Goal: Task Accomplishment & Management: Use online tool/utility

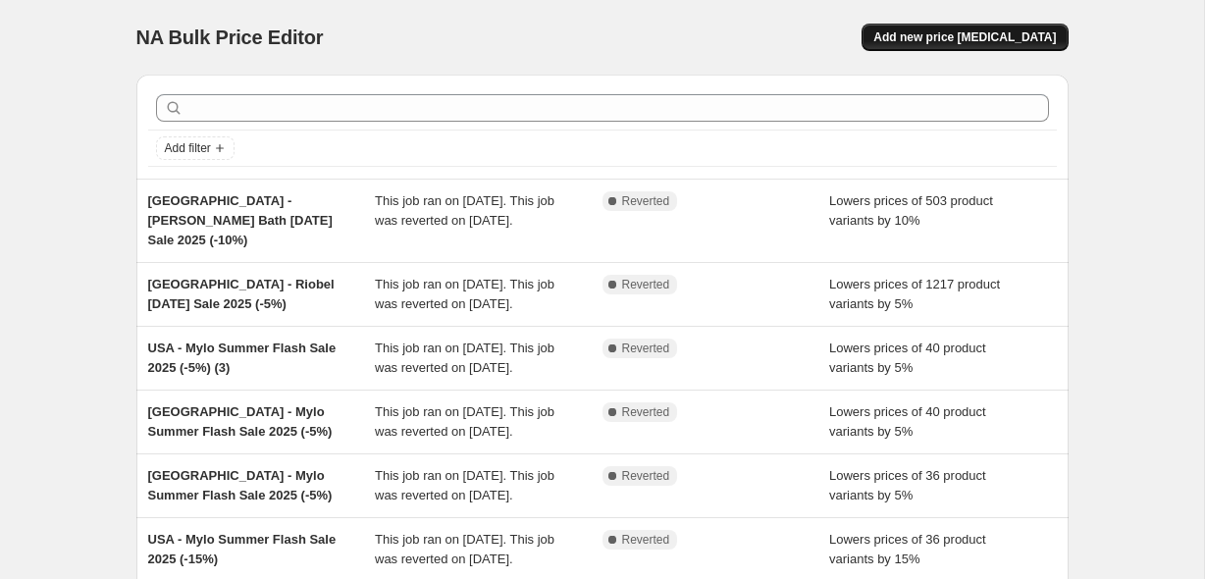
click at [926, 43] on span "Add new price [MEDICAL_DATA]" at bounding box center [964, 37] width 183 height 16
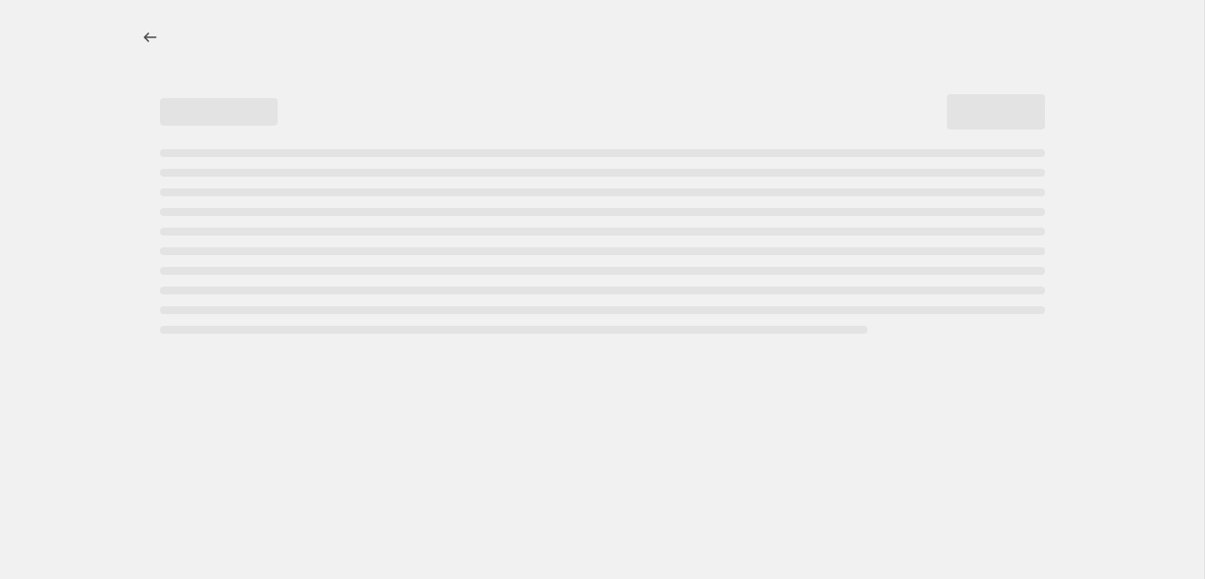
select select "percentage"
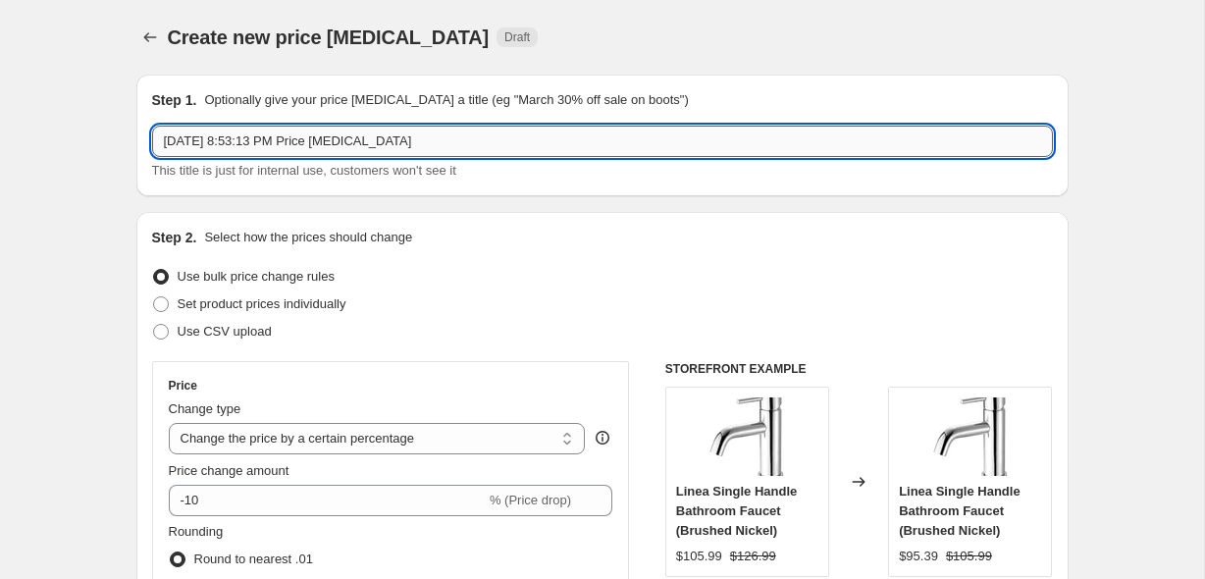
click at [373, 134] on input "[DATE] 8:53:13 PM Price [MEDICAL_DATA]" at bounding box center [602, 141] width 901 height 31
type input "Harvest Sale 2025"
click at [158, 331] on span at bounding box center [161, 332] width 16 height 16
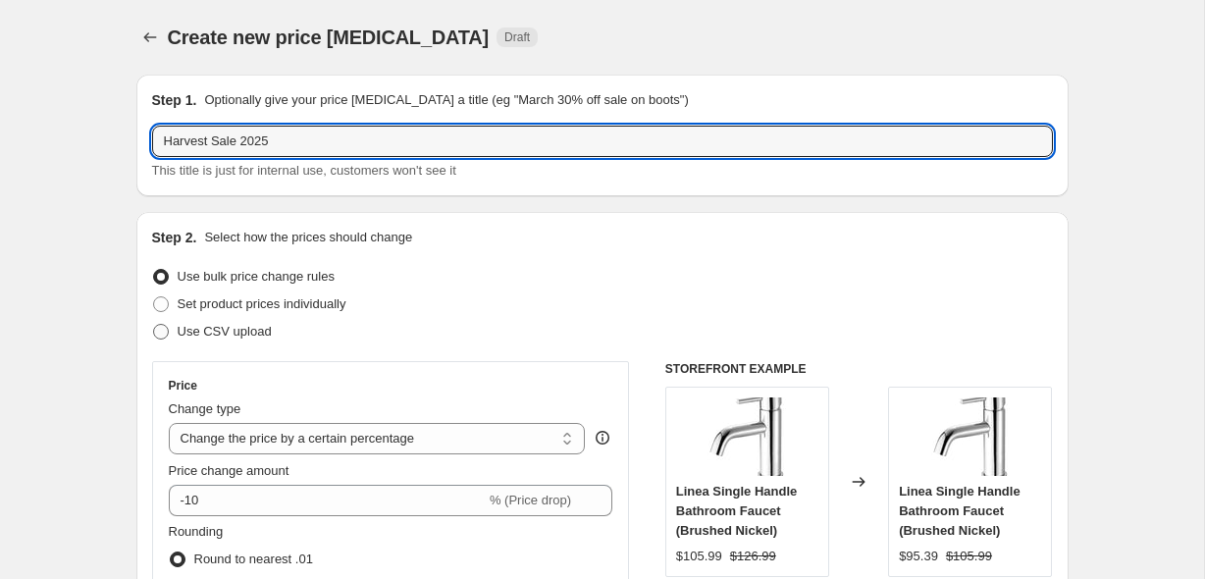
click at [154, 325] on input "Use CSV upload" at bounding box center [153, 324] width 1 height 1
radio input "true"
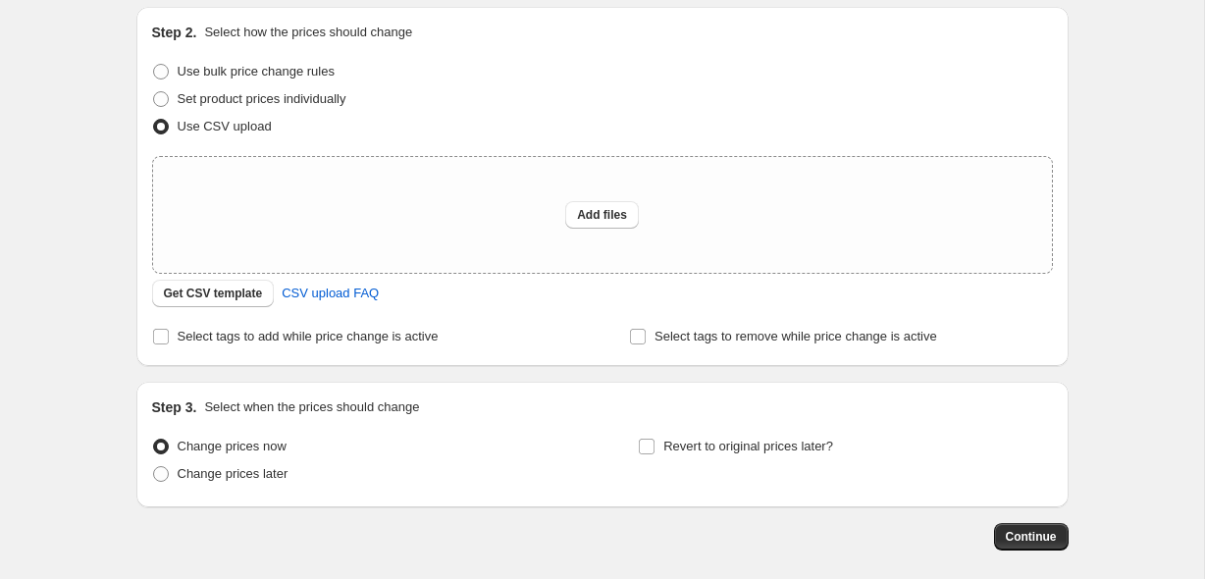
scroll to position [241, 0]
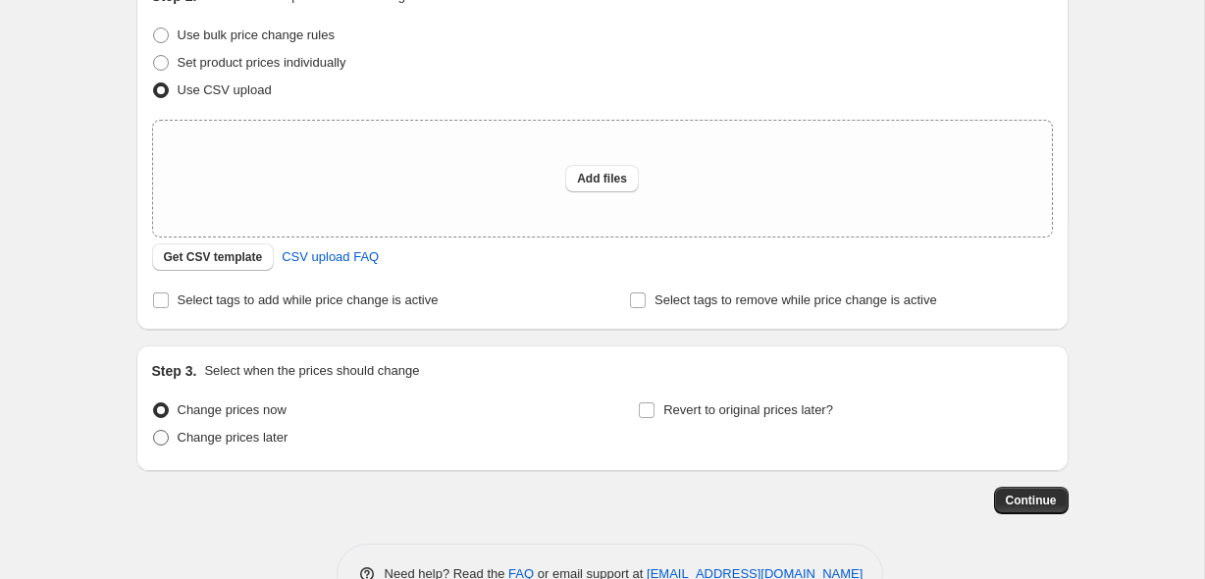
click at [253, 439] on span "Change prices later" at bounding box center [233, 437] width 111 height 15
click at [154, 431] on input "Change prices later" at bounding box center [153, 430] width 1 height 1
radio input "true"
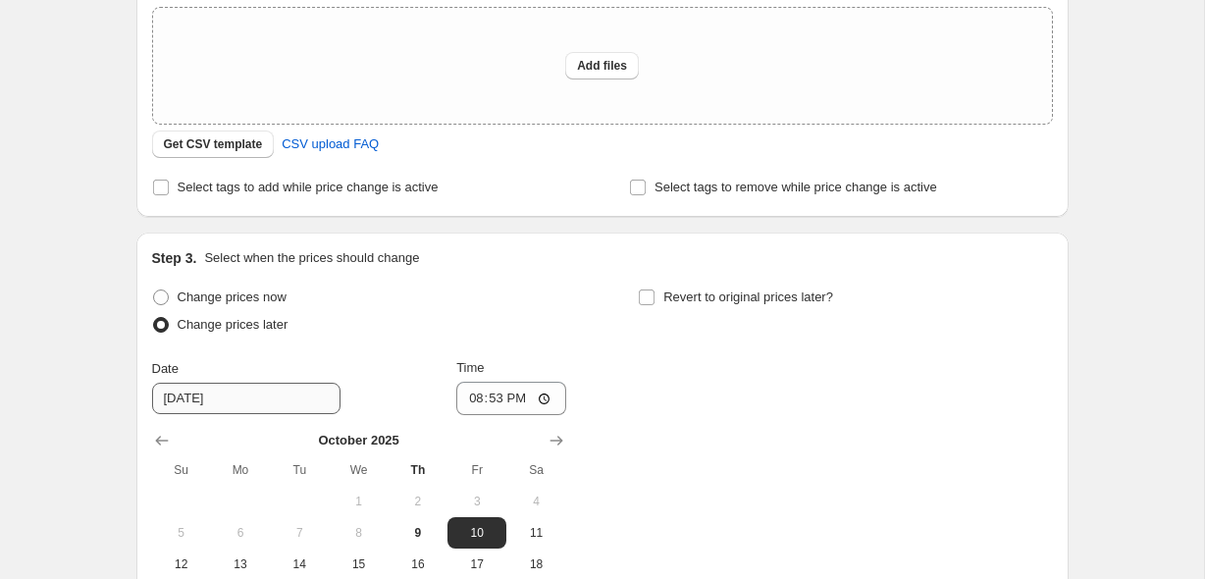
scroll to position [632, 0]
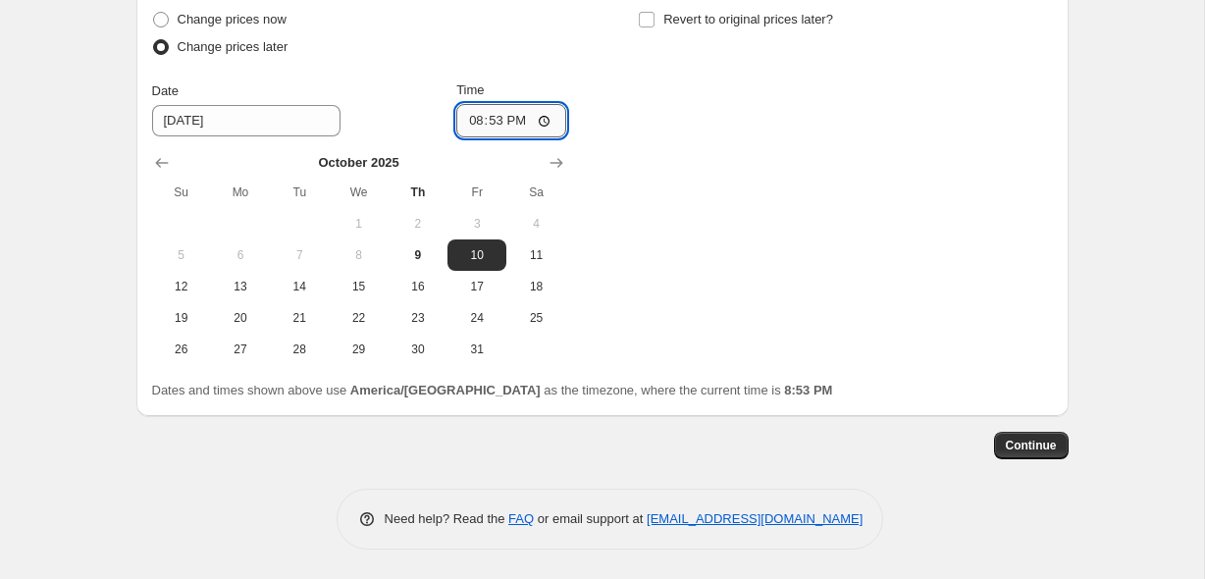
click at [466, 114] on input "20:53" at bounding box center [511, 120] width 110 height 33
type input "00:00"
click at [725, 31] on label "Revert to original prices later?" at bounding box center [735, 19] width 195 height 27
click at [655, 27] on input "Revert to original prices later?" at bounding box center [647, 20] width 16 height 16
checkbox input "true"
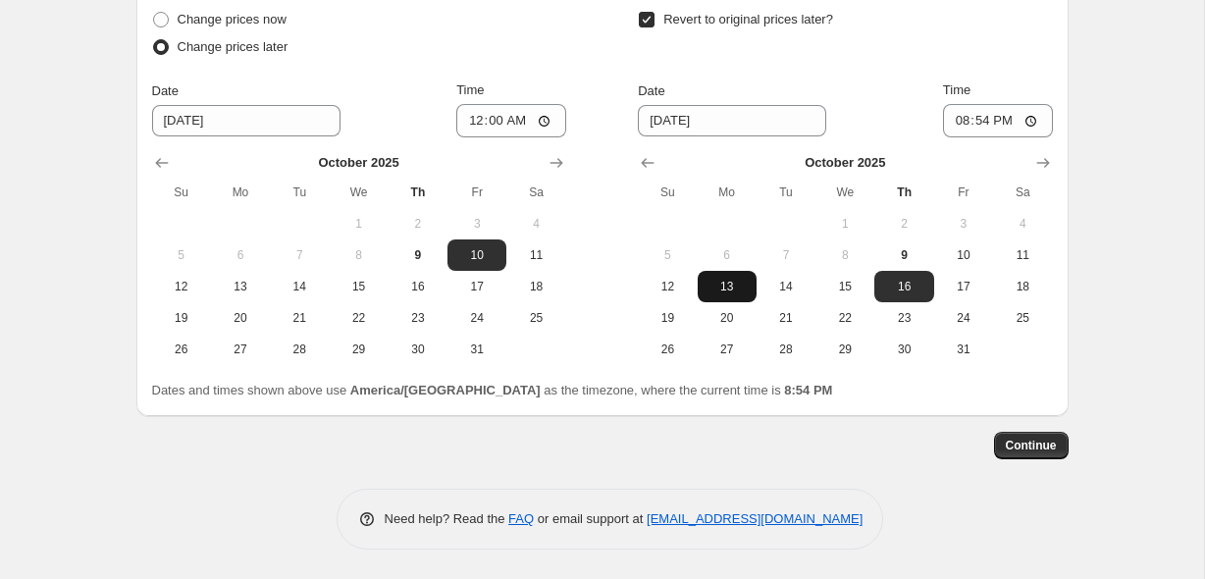
click at [712, 288] on span "13" at bounding box center [727, 287] width 43 height 16
type input "[DATE]"
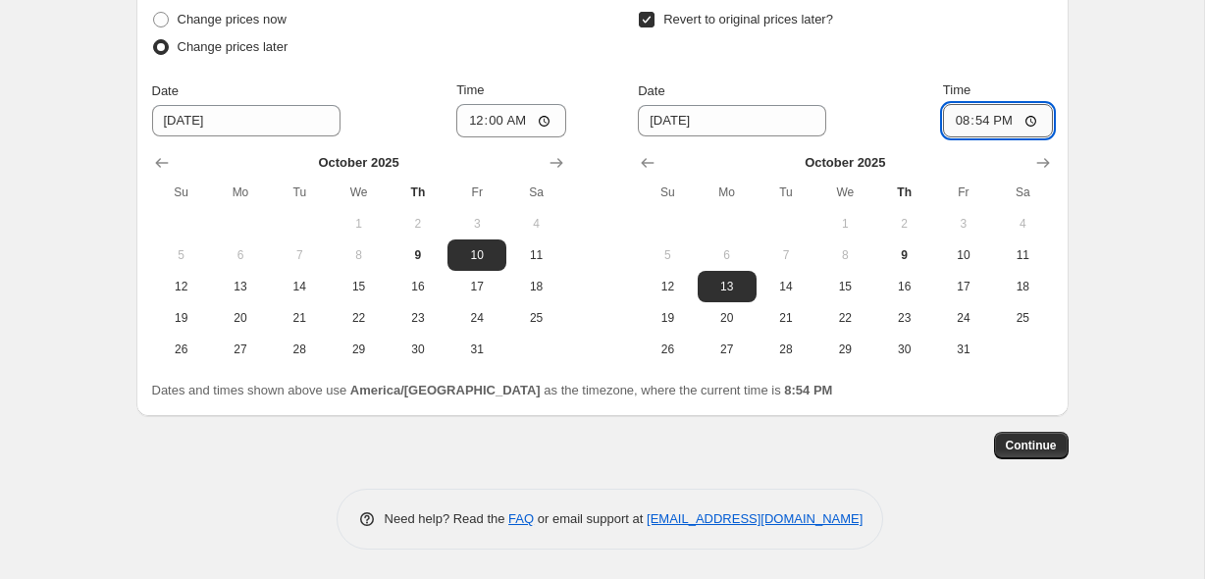
click at [954, 125] on input "20:54" at bounding box center [998, 120] width 110 height 33
type input "23:59"
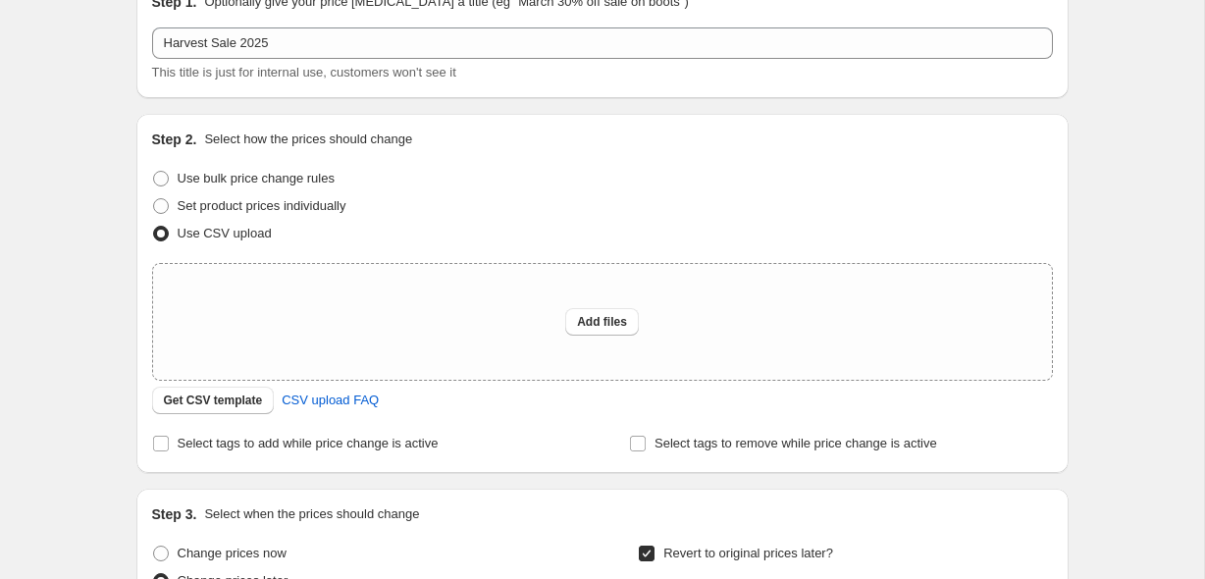
scroll to position [80, 0]
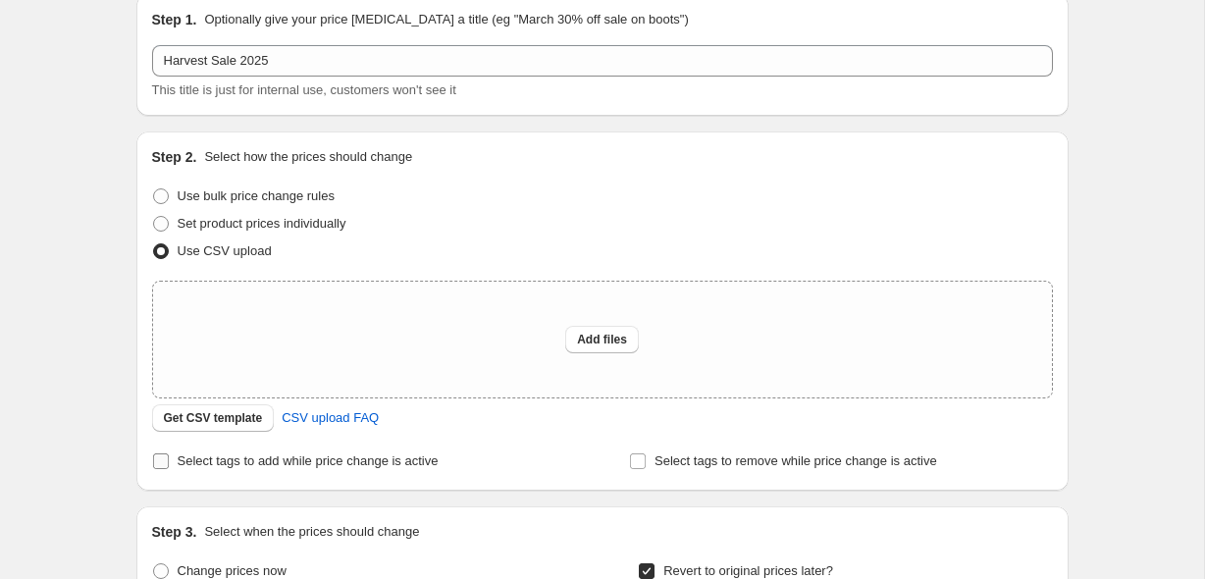
click at [374, 453] on span "Select tags to add while price change is active" at bounding box center [308, 460] width 261 height 15
click at [169, 453] on input "Select tags to add while price change is active" at bounding box center [161, 461] width 16 height 16
checkbox input "true"
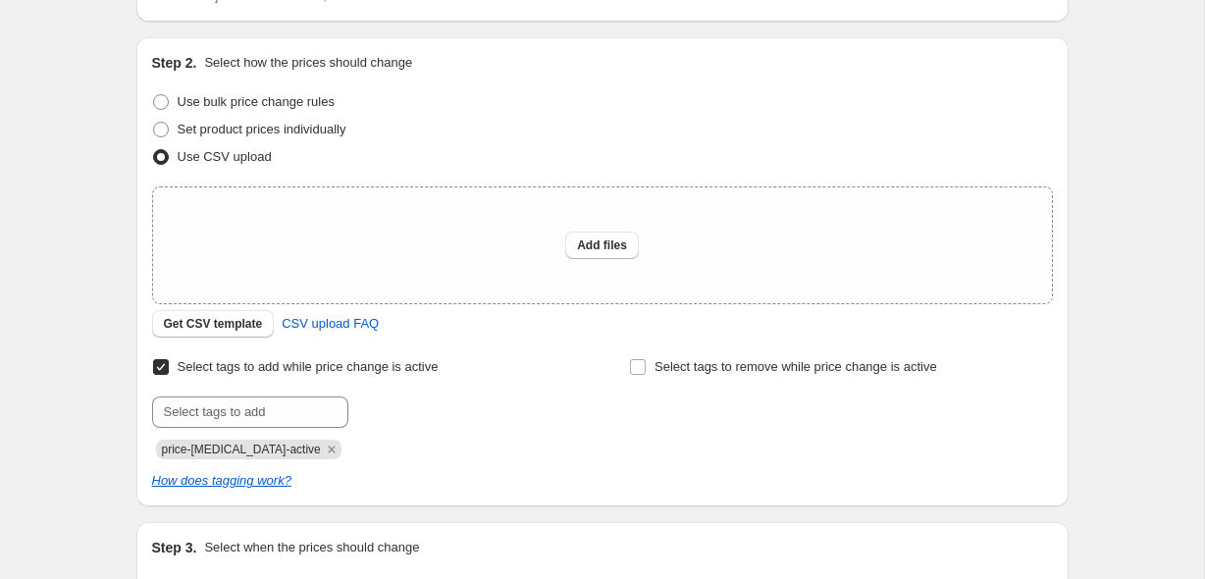
scroll to position [185, 0]
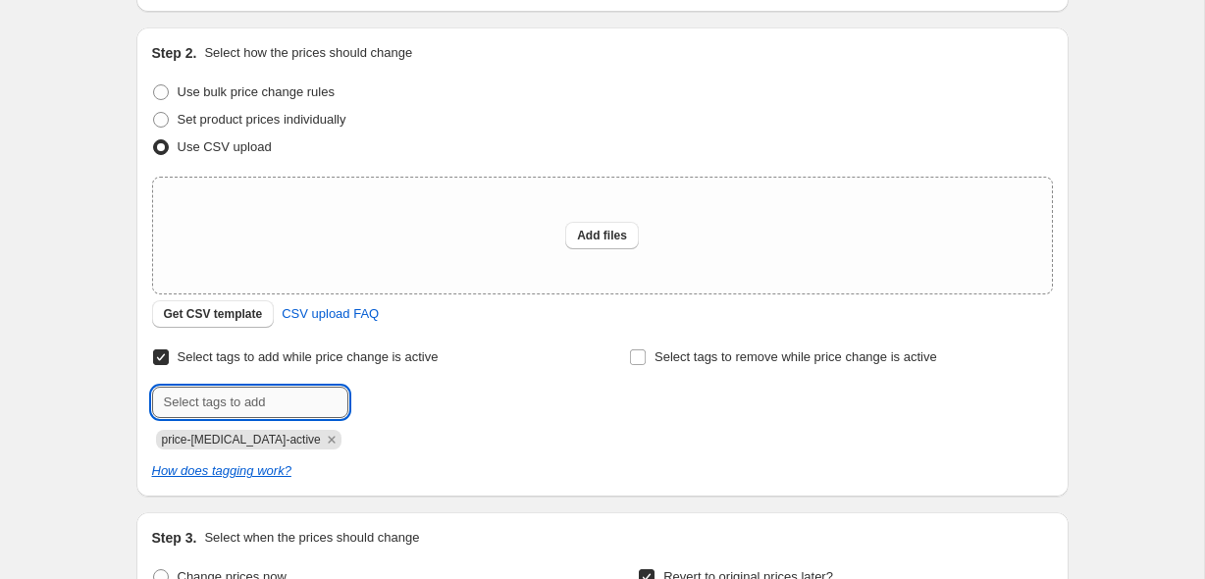
click at [282, 401] on input "text" at bounding box center [250, 402] width 196 height 31
type input "active-sale"
click at [404, 407] on button "Add active-sale" at bounding box center [408, 400] width 110 height 27
click at [351, 438] on span "active-sale" at bounding box center [379, 440] width 56 height 14
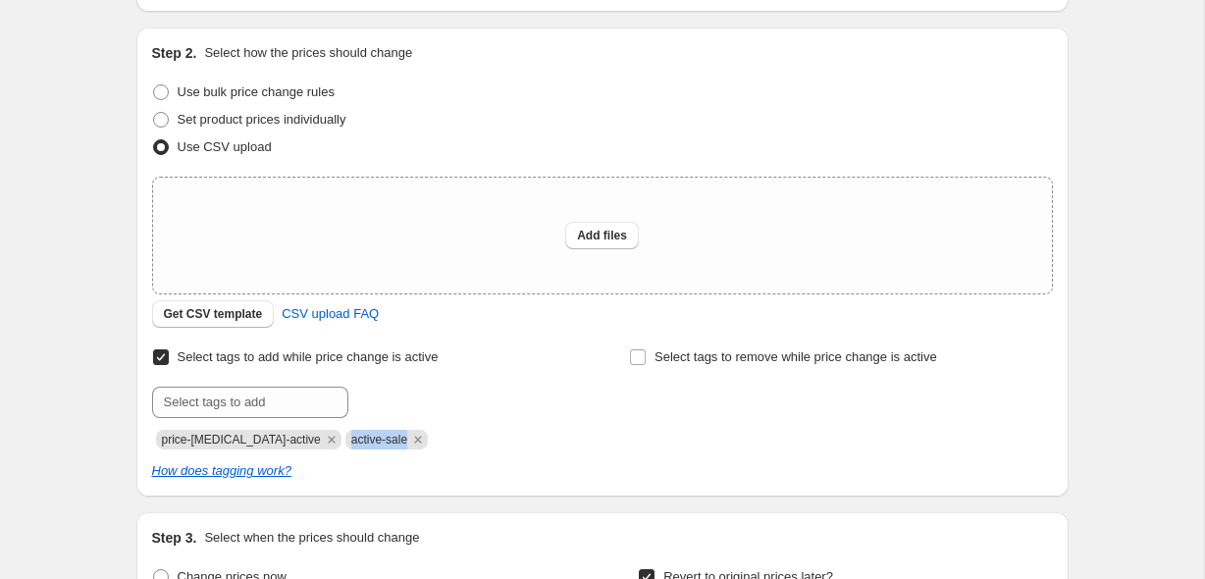
click at [351, 438] on span "active-sale" at bounding box center [379, 440] width 56 height 14
copy span "active-sale"
click at [87, 252] on div "Create new price [MEDICAL_DATA]. This page is ready Create new price [MEDICAL_D…" at bounding box center [602, 475] width 1204 height 1321
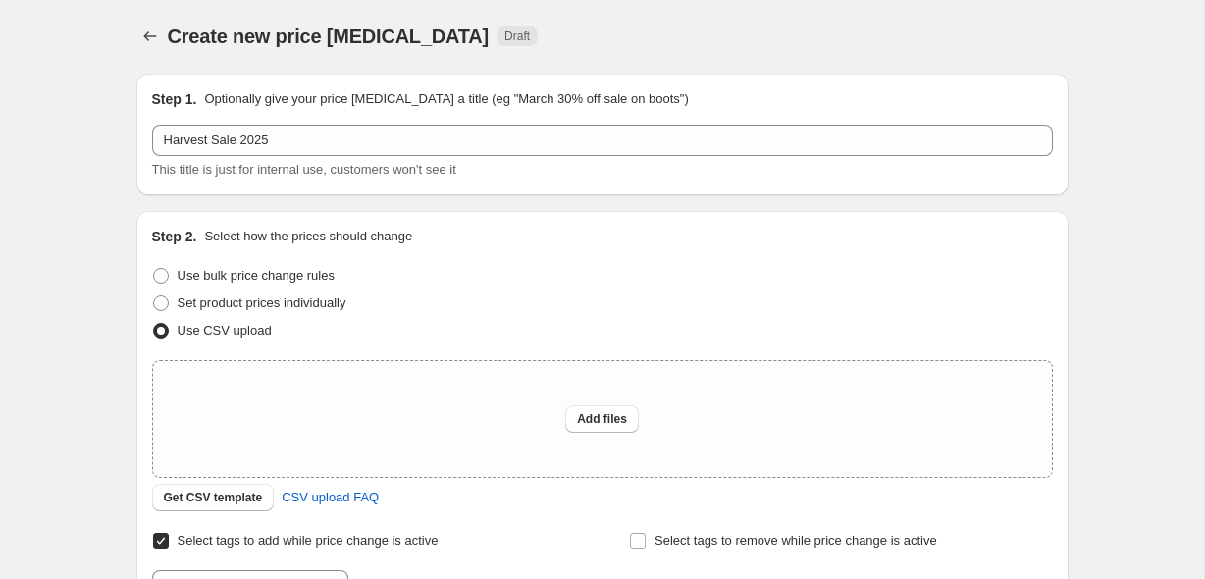
scroll to position [0, 0]
click at [235, 498] on span "Get CSV template" at bounding box center [213, 499] width 99 height 16
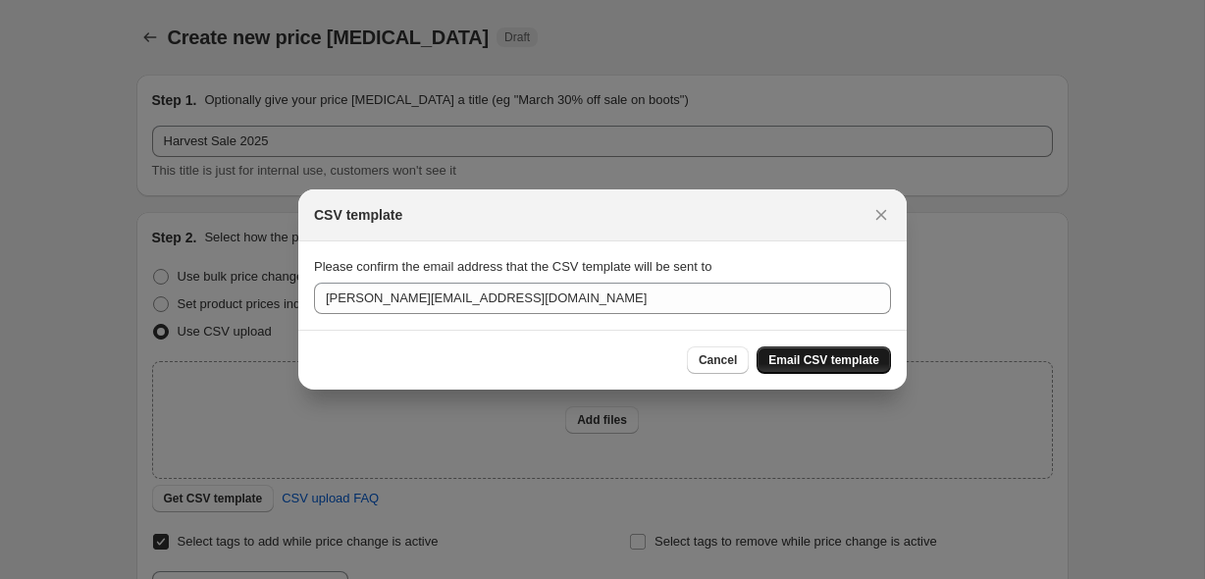
click at [804, 358] on span "Email CSV template" at bounding box center [823, 360] width 111 height 16
